Goal: Find specific page/section: Find specific page/section

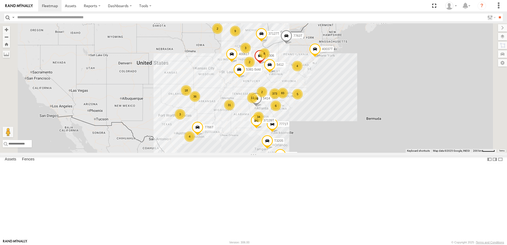
click at [0, 0] on span "Asset" at bounding box center [0, 0] width 0 height 0
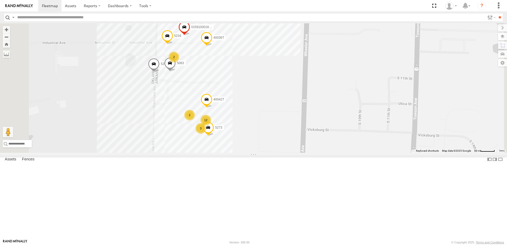
drag, startPoint x: 283, startPoint y: 76, endPoint x: 287, endPoint y: 102, distance: 25.8
click at [287, 102] on div "T3214 37127T 5412 5414 7773T 7766T 87121T 7763T 40061T T3205 40037T 5381-Sold 7…" at bounding box center [253, 87] width 507 height 129
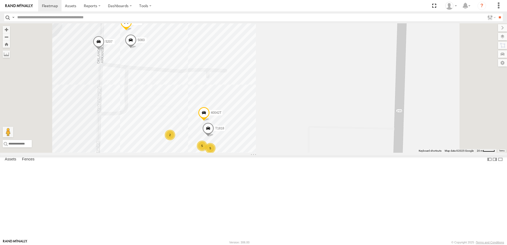
drag, startPoint x: 335, startPoint y: 145, endPoint x: 340, endPoint y: 94, distance: 50.7
click at [340, 94] on div "T3214 37127T 5412 5414 7773T 7766T 87121T 7763T 40061T T3205 40037T 5381-Sold 7…" at bounding box center [253, 87] width 507 height 129
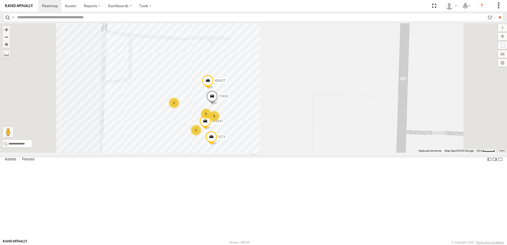
drag, startPoint x: 336, startPoint y: 152, endPoint x: 340, endPoint y: 118, distance: 34.1
click at [340, 118] on div "T3214 37127T 5412 5414 7773T 7766T 87121T 7763T 40061T T3205 40037T 5381-Sold 7…" at bounding box center [253, 87] width 507 height 129
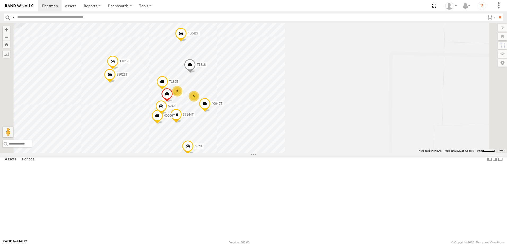
drag, startPoint x: 294, startPoint y: 143, endPoint x: 312, endPoint y: 119, distance: 30.4
click at [312, 119] on div "T3214 37127T 5412 5414 7773T 7766T 87121T 7763T 40061T T3205 40037T 5381-Sold 7…" at bounding box center [253, 87] width 507 height 129
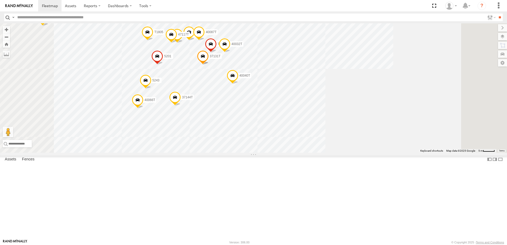
click at [177, 43] on span at bounding box center [171, 36] width 12 height 14
click at [178, 37] on label at bounding box center [173, 35] width 10 height 4
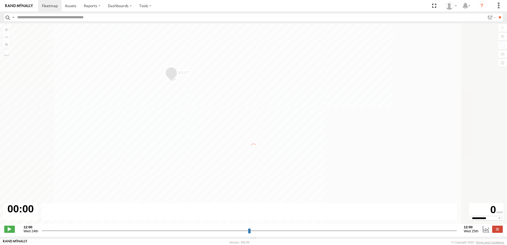
type input "**********"
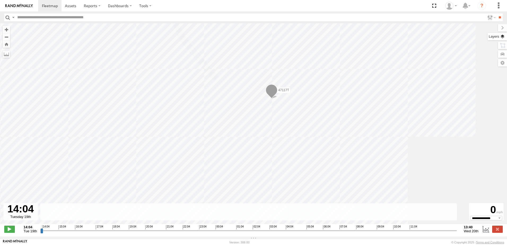
click at [503, 37] on label at bounding box center [497, 36] width 19 height 7
click at [0, 0] on span "Basemaps" at bounding box center [0, 0] width 0 height 0
click at [0, 0] on span "Satellite + Roadmap" at bounding box center [0, 0] width 0 height 0
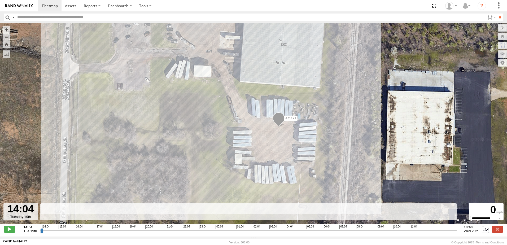
drag, startPoint x: 221, startPoint y: 151, endPoint x: 199, endPoint y: 153, distance: 22.9
click at [199, 153] on div "47117T" at bounding box center [253, 126] width 507 height 206
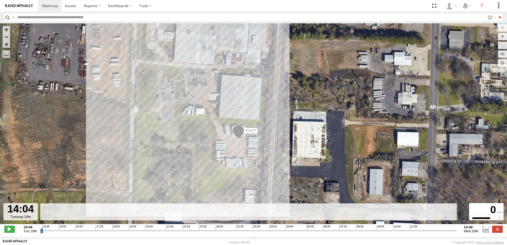
click at [0, 0] on span "Roadmap" at bounding box center [0, 0] width 0 height 0
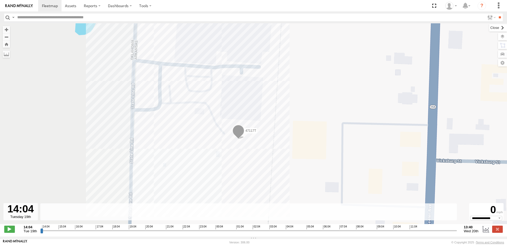
click at [489, 29] on label at bounding box center [498, 27] width 18 height 7
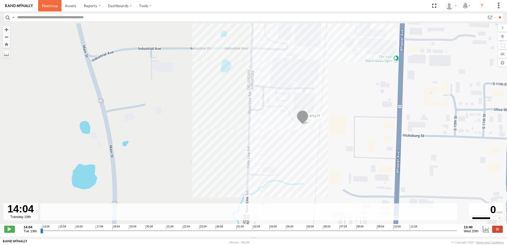
drag, startPoint x: 49, startPoint y: 6, endPoint x: 55, endPoint y: 29, distance: 24.0
click at [49, 6] on span at bounding box center [50, 5] width 16 height 5
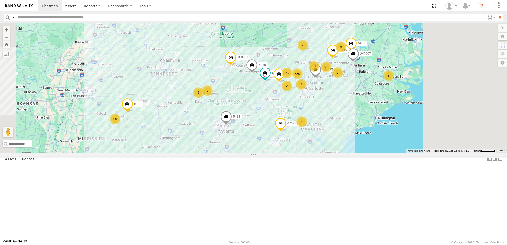
drag, startPoint x: 386, startPoint y: 137, endPoint x: 331, endPoint y: 137, distance: 54.6
click at [332, 137] on div "87121T T3214 37127T 5412 5414 7773T 7766T 7763T 40061T T3205 40037T 5381-Sold 7…" at bounding box center [253, 87] width 507 height 129
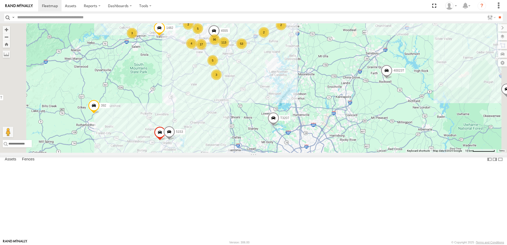
drag, startPoint x: 352, startPoint y: 100, endPoint x: 325, endPoint y: 114, distance: 30.7
click at [325, 114] on div "87121T T3214 37127T 5412 5414 7773T 7766T 7763T 40061T T3205 40037T 5381-Sold 7…" at bounding box center [253, 87] width 507 height 129
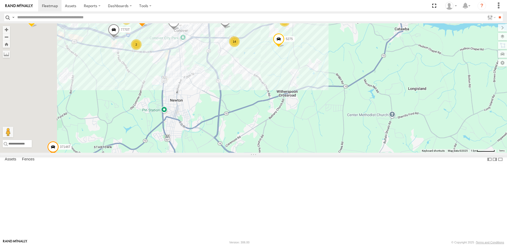
drag, startPoint x: 242, startPoint y: 94, endPoint x: 299, endPoint y: 102, distance: 57.4
click at [299, 102] on div "87121T T3214 37127T 5412 5414 7773T 7766T 7763T 40061T T3205 40037T 5381-Sold 7…" at bounding box center [253, 87] width 507 height 129
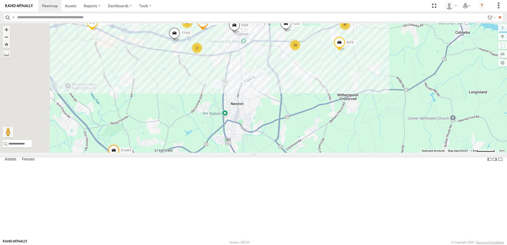
drag, startPoint x: 238, startPoint y: 113, endPoint x: 299, endPoint y: 116, distance: 61.3
click at [299, 116] on div "87121T T3214 37127T 5412 5414 7773T 7766T 7763T 40061T T3205 40037T 5381-Sold 7…" at bounding box center [253, 87] width 507 height 129
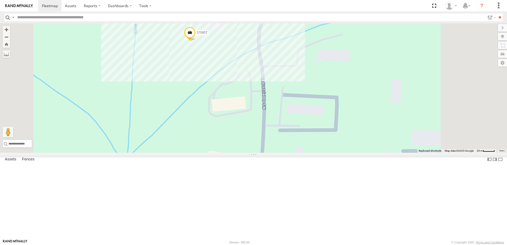
drag, startPoint x: 296, startPoint y: 143, endPoint x: 290, endPoint y: 103, distance: 40.5
click at [290, 104] on div "87121T T3214 37127T 5412 5414 7773T 7766T 7763T 40061T T3205 40037T 5381-Sold 7…" at bounding box center [253, 87] width 507 height 129
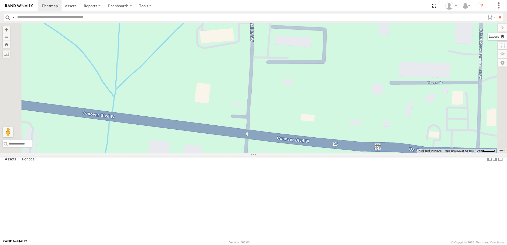
click at [503, 37] on label at bounding box center [497, 36] width 19 height 7
click at [0, 0] on span "Basemaps" at bounding box center [0, 0] width 0 height 0
click at [0, 0] on span "Satellite + Roadmap" at bounding box center [0, 0] width 0 height 0
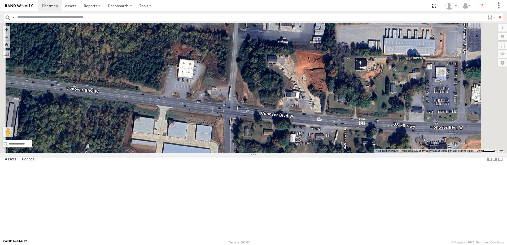
drag, startPoint x: 345, startPoint y: 160, endPoint x: 321, endPoint y: 125, distance: 42.8
click at [328, 133] on div at bounding box center [253, 87] width 507 height 129
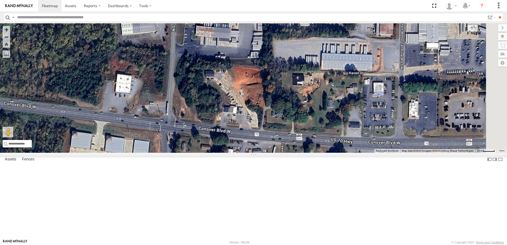
drag, startPoint x: 322, startPoint y: 135, endPoint x: 262, endPoint y: 149, distance: 61.5
click at [262, 153] on div "37085T" at bounding box center [253, 87] width 507 height 129
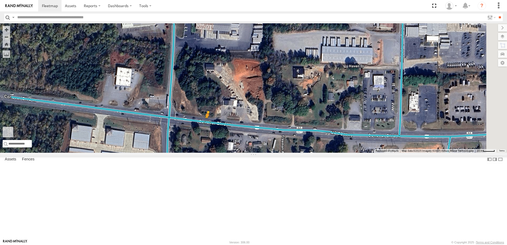
drag, startPoint x: 143, startPoint y: 219, endPoint x: 274, endPoint y: 167, distance: 140.2
click at [274, 153] on div "37085T To activate drag with keyboard, press Alt + Enter. Once in keyboard drag…" at bounding box center [253, 87] width 507 height 129
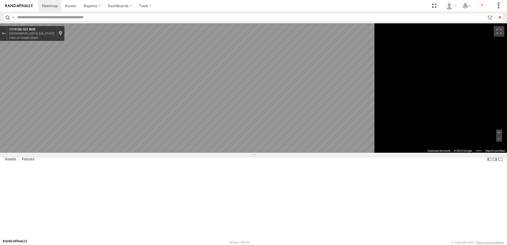
click at [484, 152] on div "To navigate the map with touch gestures double-tap and hold your finger on the …" at bounding box center [253, 87] width 507 height 129
click at [404, 153] on div "To navigate the map with touch gestures double-tap and hold your finger on the …" at bounding box center [253, 87] width 507 height 129
drag, startPoint x: 484, startPoint y: 152, endPoint x: 447, endPoint y: 188, distance: 51.9
click at [447, 153] on div "To navigate the map with touch gestures double-tap and hold your finger on the …" at bounding box center [253, 87] width 507 height 129
click at [506, 153] on div "To navigate the map with touch gestures double-tap and hold your finger on the …" at bounding box center [253, 87] width 507 height 129
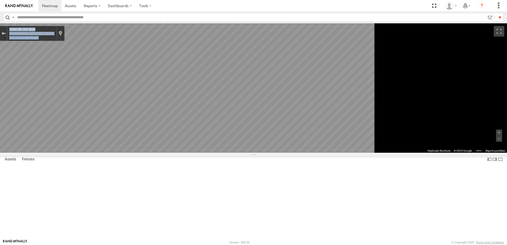
click at [6, 33] on div "Exit the Street View" at bounding box center [4, 33] width 4 height 3
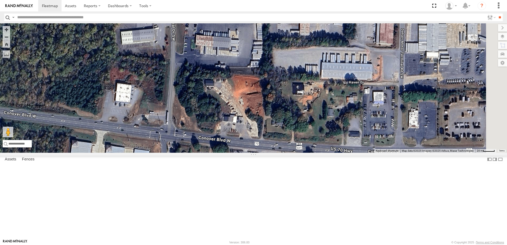
drag, startPoint x: 279, startPoint y: 195, endPoint x: 280, endPoint y: 214, distance: 19.6
click at [280, 153] on div "37085T Loading..." at bounding box center [253, 87] width 507 height 129
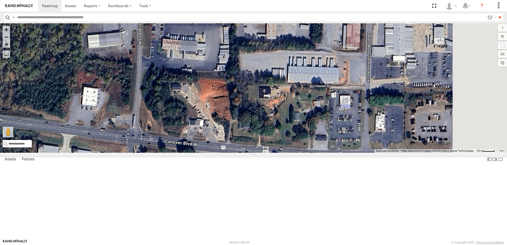
drag, startPoint x: 262, startPoint y: 144, endPoint x: 225, endPoint y: 122, distance: 43.1
click at [227, 126] on div "37085T Loading..." at bounding box center [253, 87] width 507 height 129
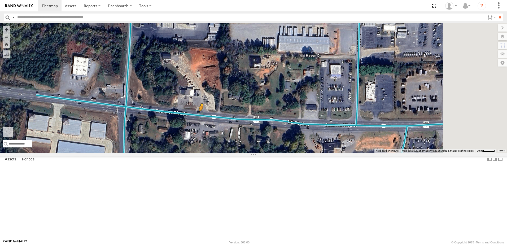
drag, startPoint x: 144, startPoint y: 219, endPoint x: 267, endPoint y: 159, distance: 137.2
click at [267, 153] on div "37085T To activate drag with keyboard, press Alt + Enter. Once in keyboard drag…" at bounding box center [253, 87] width 507 height 129
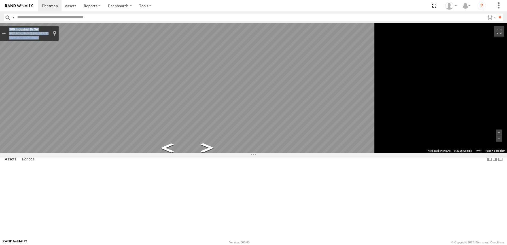
click at [119, 241] on body at bounding box center [253, 122] width 507 height 245
click at [104, 163] on main "To navigate the map with touch gestures double-tap and hold your finger on the …" at bounding box center [253, 131] width 507 height 216
click at [452, 153] on div "To navigate the map with touch gestures double-tap and hold your finger on the …" at bounding box center [253, 87] width 507 height 129
click at [439, 153] on div "To navigate the map with touch gestures double-tap and hold your finger on the …" at bounding box center [253, 87] width 507 height 129
click at [453, 153] on div "To navigate the map with touch gestures double-tap and hold your finger on the …" at bounding box center [253, 87] width 507 height 129
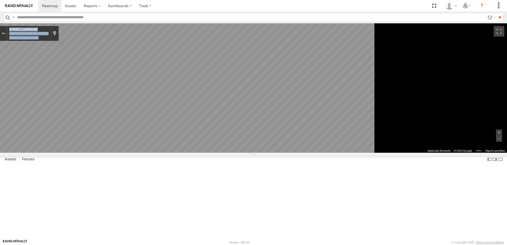
click at [476, 143] on div "To navigate the map with touch gestures double-tap and hold your finger on the …" at bounding box center [253, 87] width 507 height 129
click at [457, 153] on div "To navigate the map with touch gestures double-tap and hold your finger on the …" at bounding box center [253, 87] width 507 height 129
click at [6, 35] on div "Exit the Street View" at bounding box center [4, 33] width 4 height 3
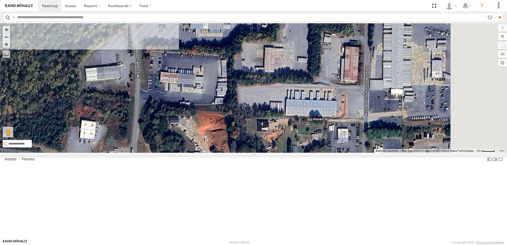
drag, startPoint x: 199, startPoint y: 124, endPoint x: 205, endPoint y: 186, distance: 62.7
click at [205, 153] on div "37085T Loading..." at bounding box center [253, 87] width 507 height 129
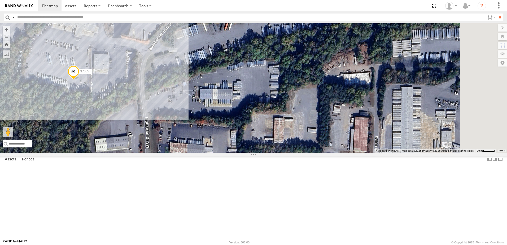
drag, startPoint x: 199, startPoint y: 101, endPoint x: 208, endPoint y: 175, distance: 74.6
click at [209, 153] on div "37085T Loading..." at bounding box center [253, 87] width 507 height 129
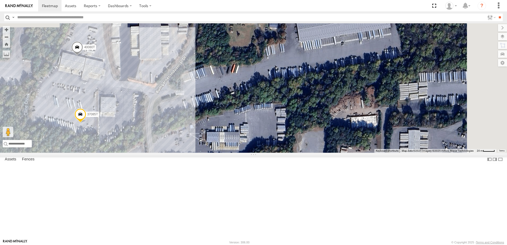
drag, startPoint x: 217, startPoint y: 108, endPoint x: 224, endPoint y: 146, distance: 38.3
click at [224, 146] on div "37085T 40080T Loading..." at bounding box center [253, 87] width 507 height 129
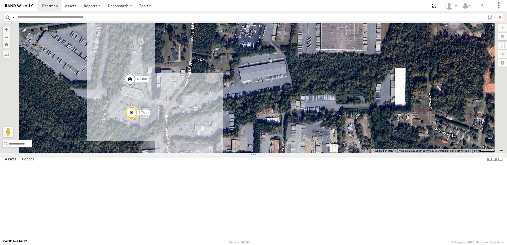
drag, startPoint x: 206, startPoint y: 150, endPoint x: 249, endPoint y: 149, distance: 43.0
click at [249, 149] on div "37085T 40080T Loading..." at bounding box center [253, 87] width 507 height 129
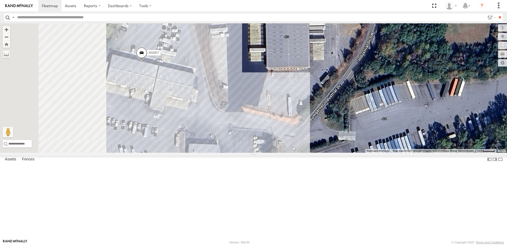
drag, startPoint x: 164, startPoint y: 112, endPoint x: 291, endPoint y: 159, distance: 135.6
click at [291, 153] on div "37085T 40080T Loading..." at bounding box center [253, 87] width 507 height 129
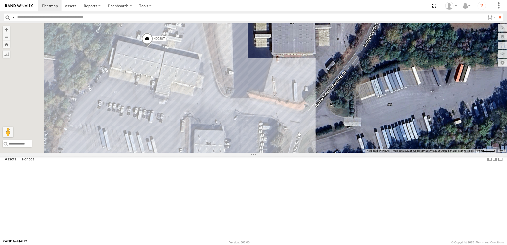
drag, startPoint x: 277, startPoint y: 157, endPoint x: 273, endPoint y: 116, distance: 41.8
click at [273, 117] on div "37085T 40080T Loading..." at bounding box center [253, 87] width 507 height 129
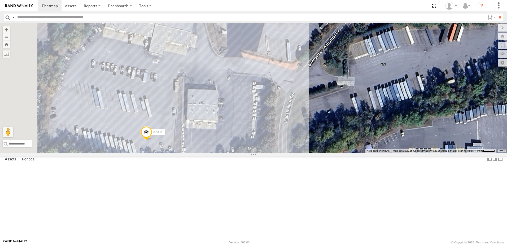
drag, startPoint x: 242, startPoint y: 161, endPoint x: 239, endPoint y: 154, distance: 7.2
click at [239, 153] on div "37085T 40080T Loading..." at bounding box center [253, 87] width 507 height 129
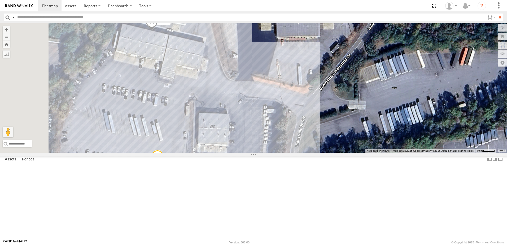
drag, startPoint x: 226, startPoint y: 134, endPoint x: 238, endPoint y: 158, distance: 27.0
click at [238, 153] on div "37085T 40080T Loading..." at bounding box center [253, 87] width 507 height 129
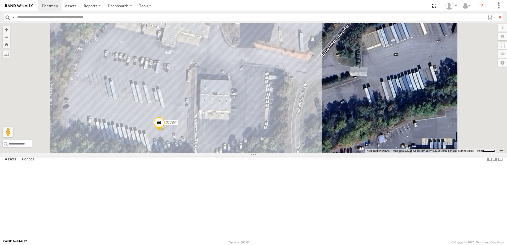
drag, startPoint x: 203, startPoint y: 189, endPoint x: 206, endPoint y: 144, distance: 44.9
click at [206, 145] on div "37085T 40080T Loading..." at bounding box center [253, 87] width 507 height 129
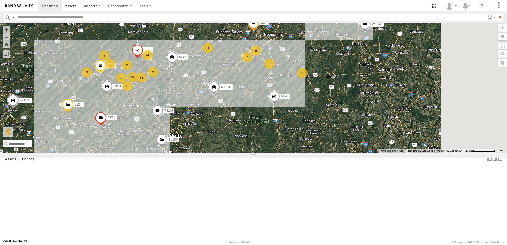
drag, startPoint x: 386, startPoint y: 98, endPoint x: 326, endPoint y: 124, distance: 65.6
click at [326, 124] on div "T3214 37127T 5414 T1806 7766T 87121T 7763T 40061T T3205 40037T 5381-Sold 7771T …" at bounding box center [253, 87] width 507 height 129
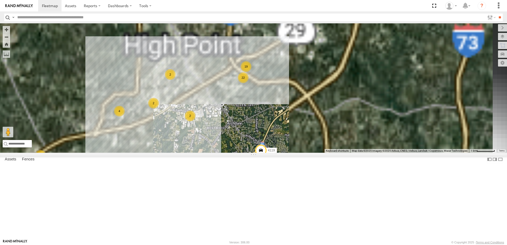
drag, startPoint x: 339, startPoint y: 69, endPoint x: 311, endPoint y: 148, distance: 83.4
click at [311, 148] on div "T3214 37127T 5414 T1806 7766T 87121T 7763T 40061T T3205 40037T 5381-Sold 7771T …" at bounding box center [253, 87] width 507 height 129
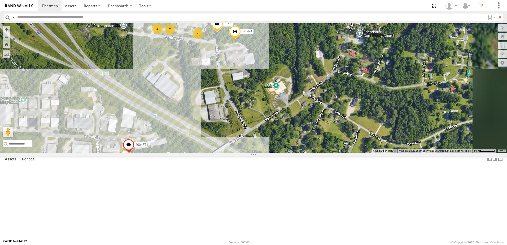
drag, startPoint x: 306, startPoint y: 68, endPoint x: 304, endPoint y: 95, distance: 27.1
click at [304, 95] on div "T3214 37127T 5414 T1806 7766T 87121T 7763T 40061T T3205 40037T 5381-Sold 7771T …" at bounding box center [253, 87] width 507 height 129
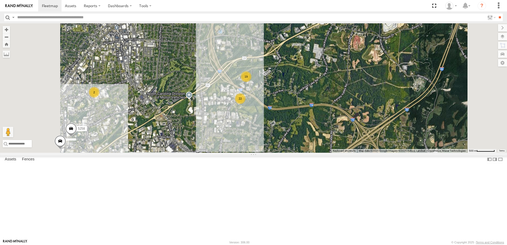
drag, startPoint x: 314, startPoint y: 164, endPoint x: 324, endPoint y: 123, distance: 42.1
click at [324, 123] on div "T3214 37127T 5414 T1806 7766T 87121T 7763T 40061T T3205 40037T 5381-Sold 7771T …" at bounding box center [253, 87] width 507 height 129
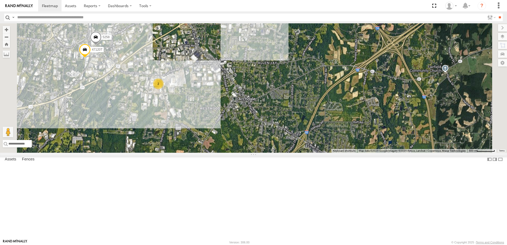
click at [0, 0] on span "Roadmap" at bounding box center [0, 0] width 0 height 0
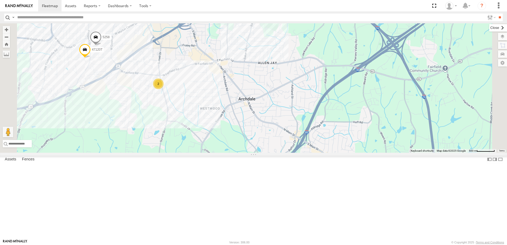
click at [489, 28] on label at bounding box center [498, 27] width 18 height 7
